Goal: Find specific page/section: Find specific page/section

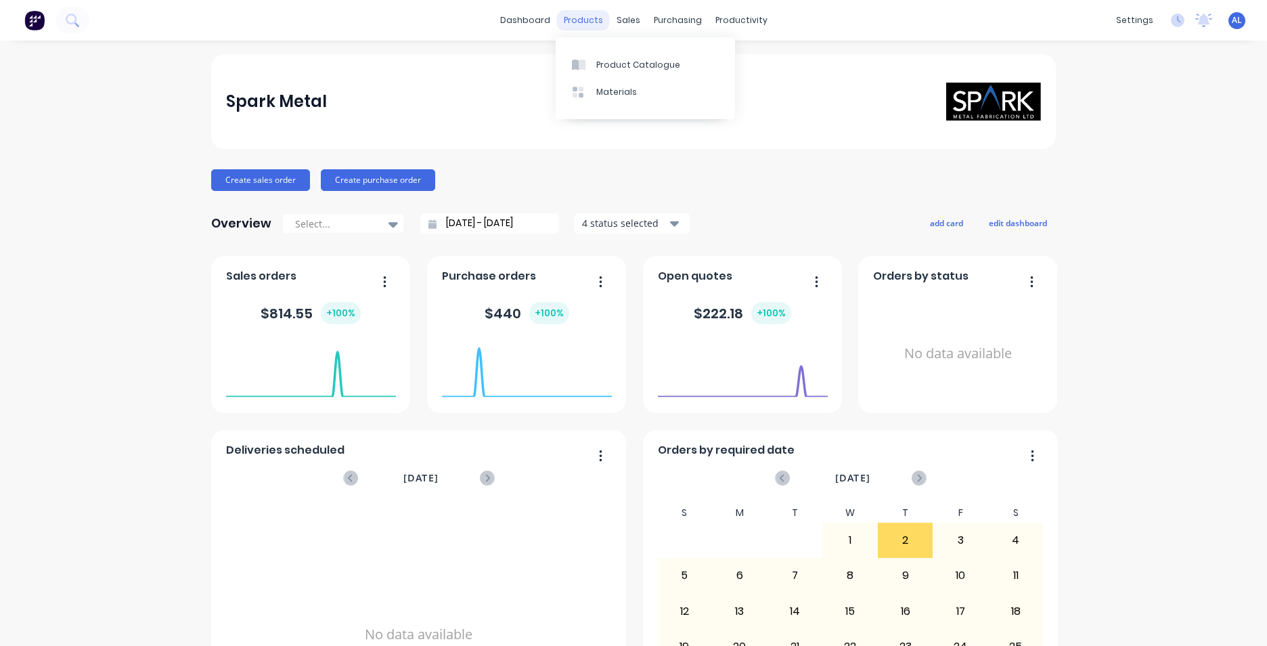
click at [584, 22] on div "products" at bounding box center [583, 20] width 53 height 20
click at [628, 71] on link "Product Catalogue" at bounding box center [645, 64] width 179 height 27
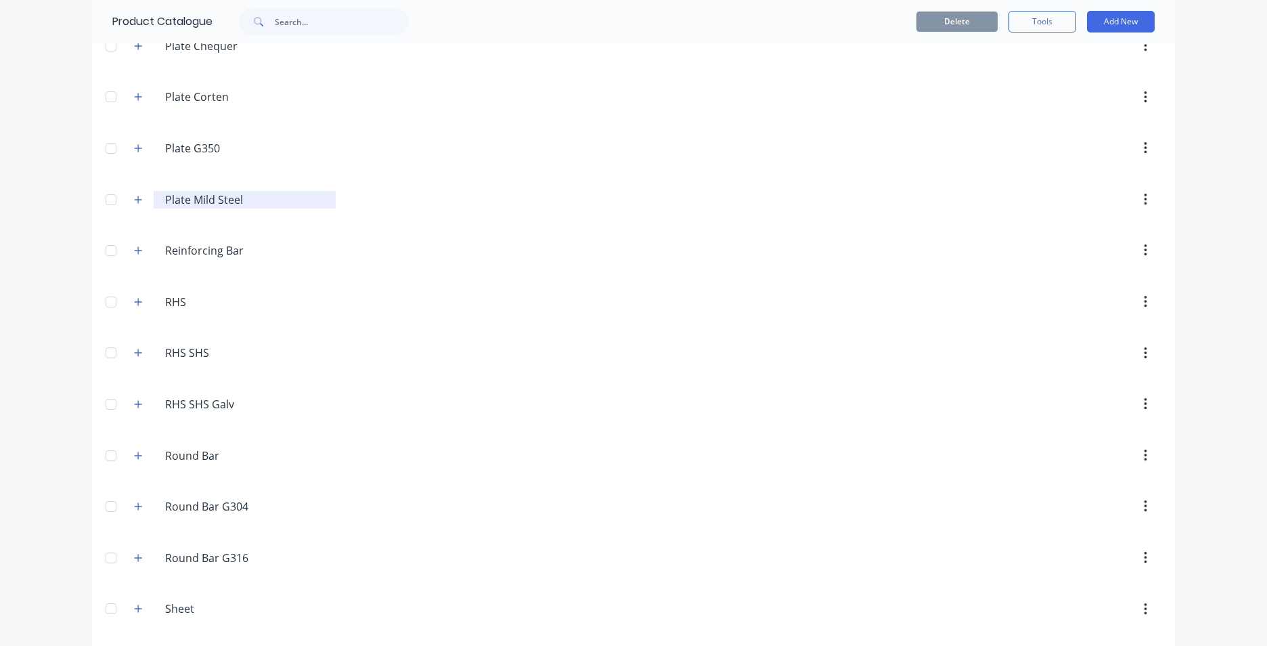
scroll to position [2639, 0]
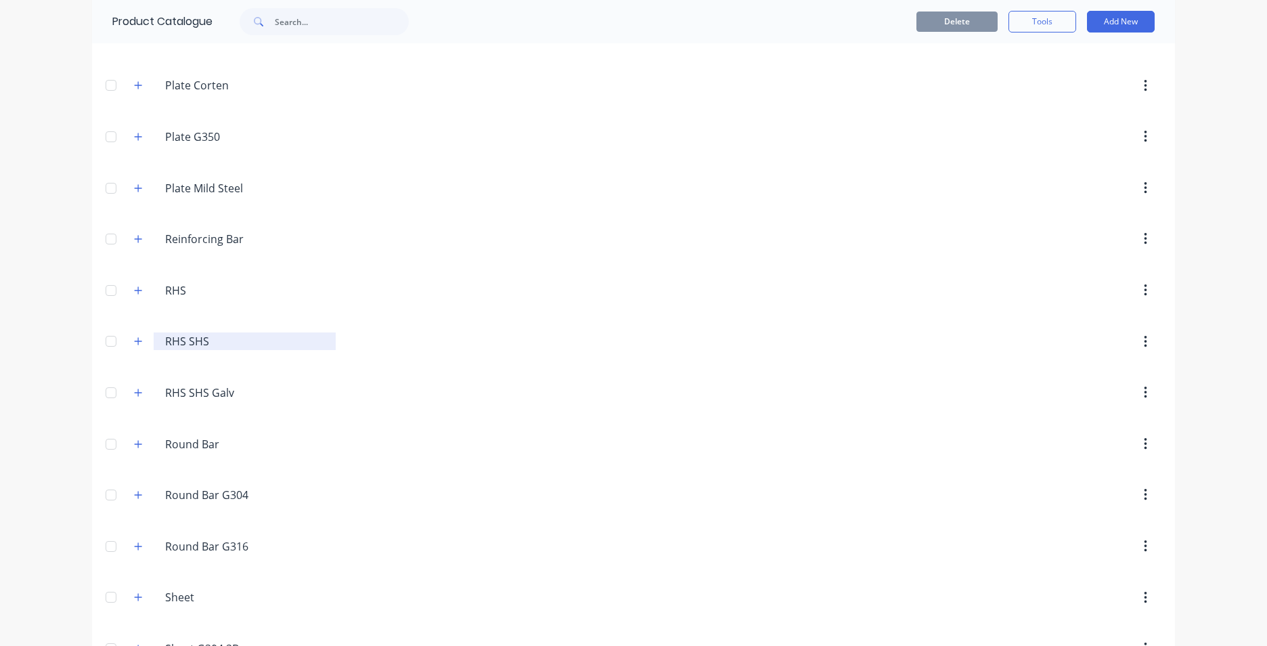
click at [183, 344] on input "RHS SHS" at bounding box center [245, 341] width 160 height 16
click at [136, 344] on icon "button" at bounding box center [138, 340] width 8 height 9
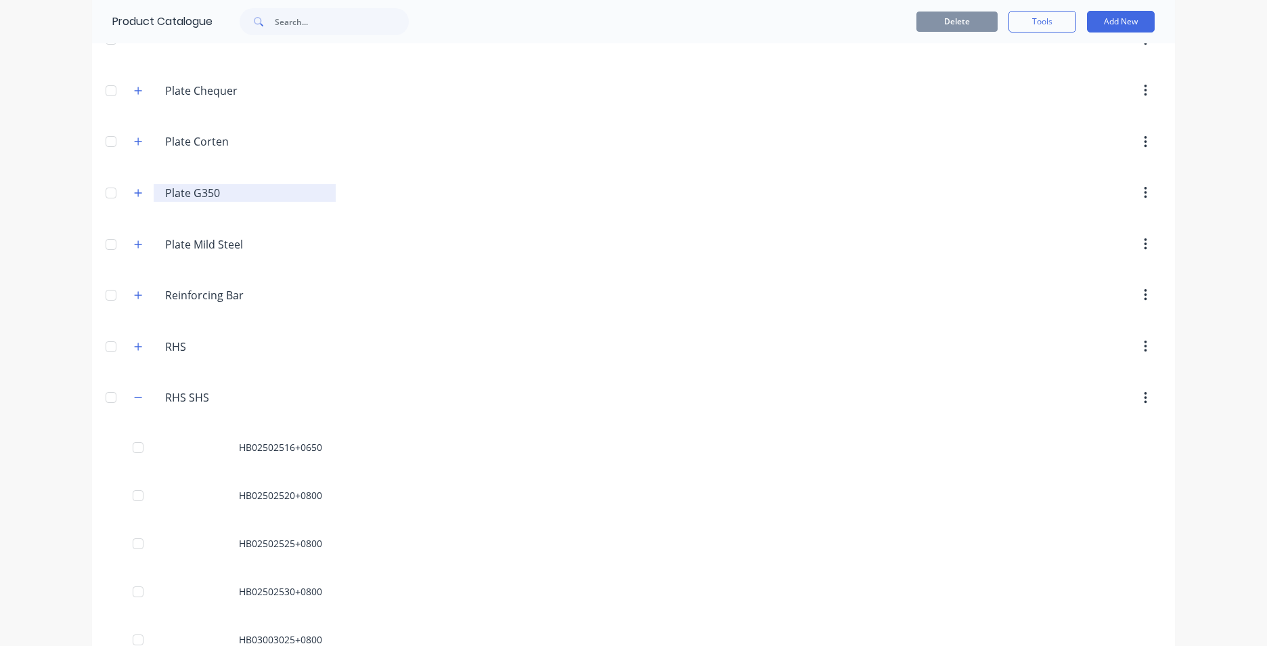
scroll to position [2504, 0]
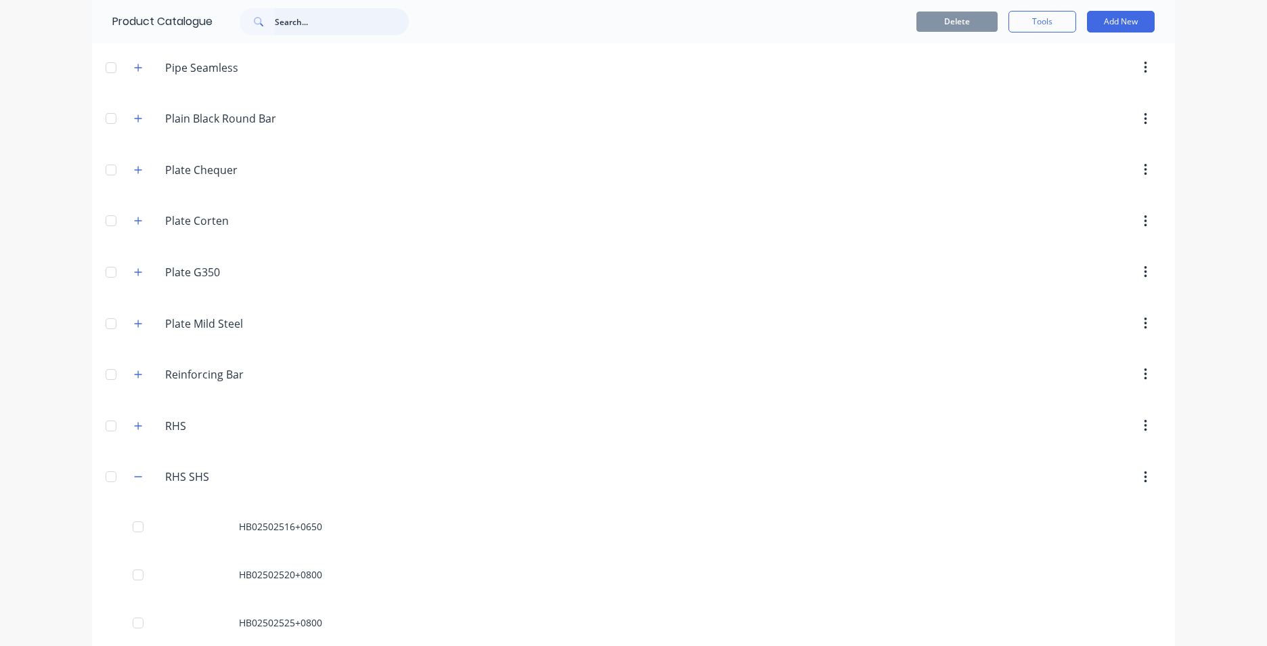
click at [336, 17] on input "text" at bounding box center [342, 21] width 134 height 27
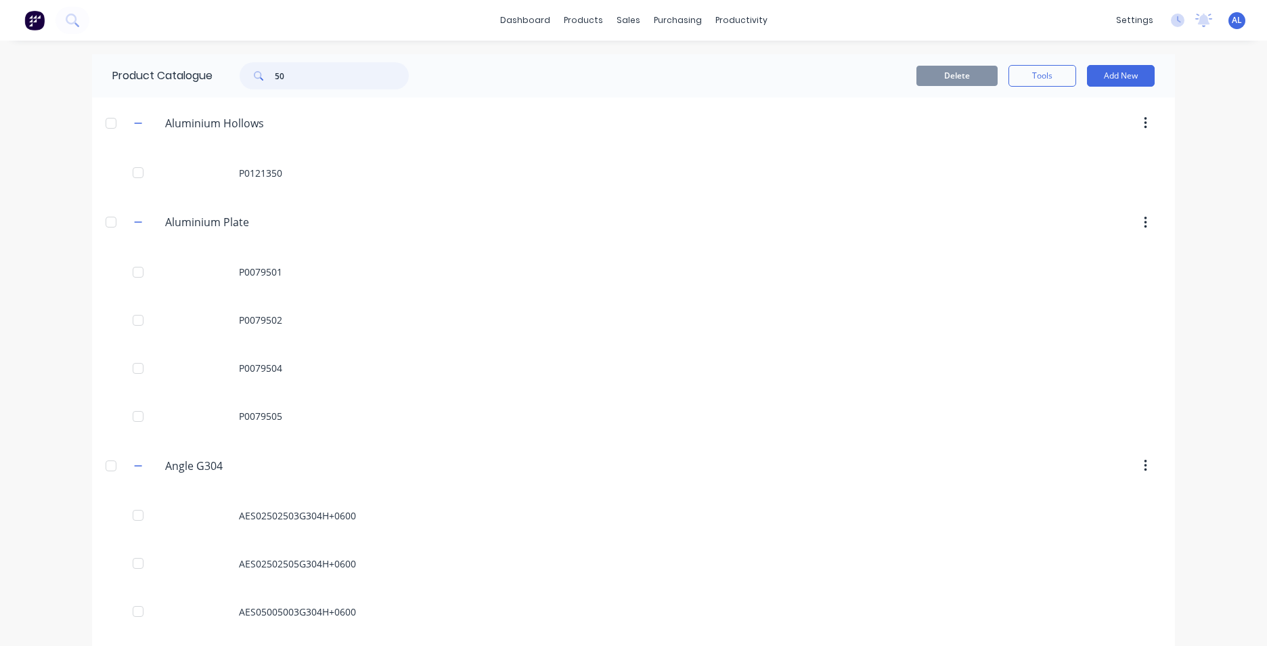
type input "5"
